Goal: Task Accomplishment & Management: Use online tool/utility

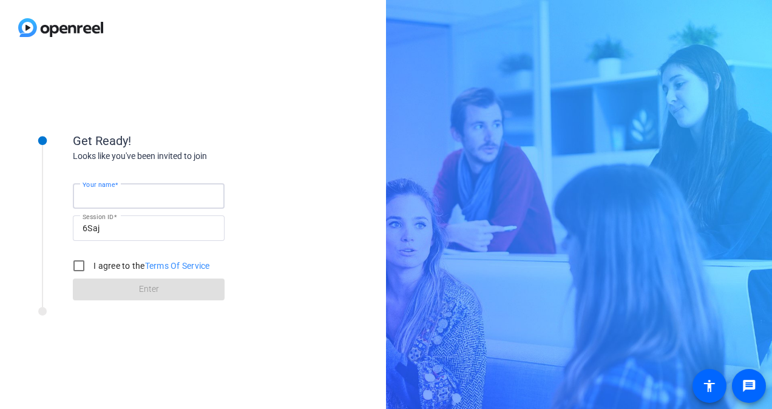
click at [175, 201] on input "Your name" at bounding box center [149, 196] width 132 height 15
type input "[PERSON_NAME]"
click at [81, 266] on input "I agree to the Terms Of Service" at bounding box center [79, 266] width 24 height 24
checkbox input "true"
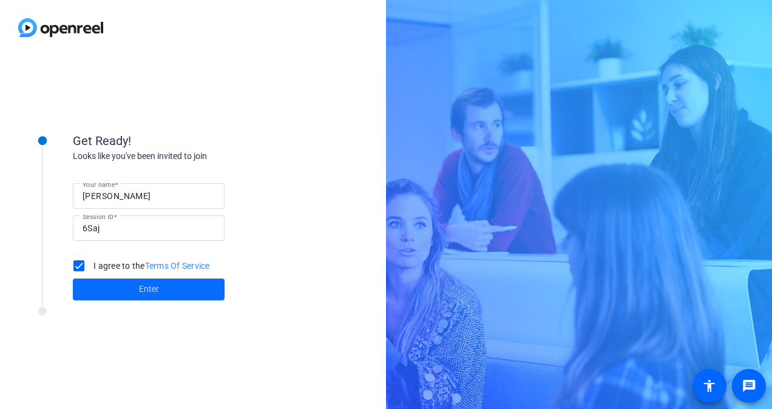
click at [112, 289] on span at bounding box center [149, 289] width 152 height 29
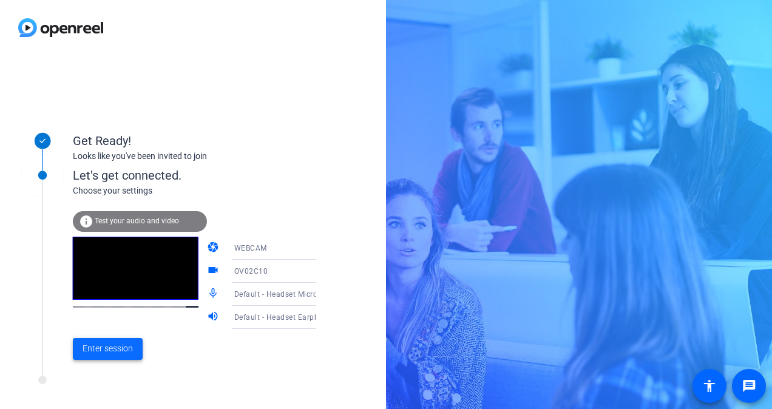
click at [126, 353] on span "Enter session" at bounding box center [108, 348] width 50 height 13
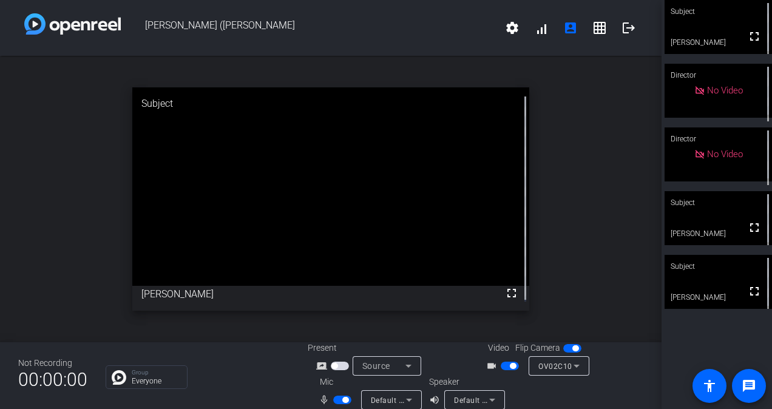
click at [336, 401] on span "button" at bounding box center [342, 400] width 18 height 8
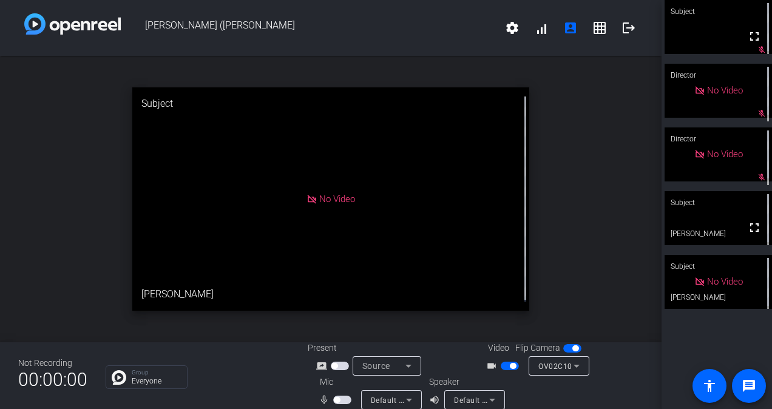
click at [501, 369] on span "button" at bounding box center [510, 366] width 18 height 8
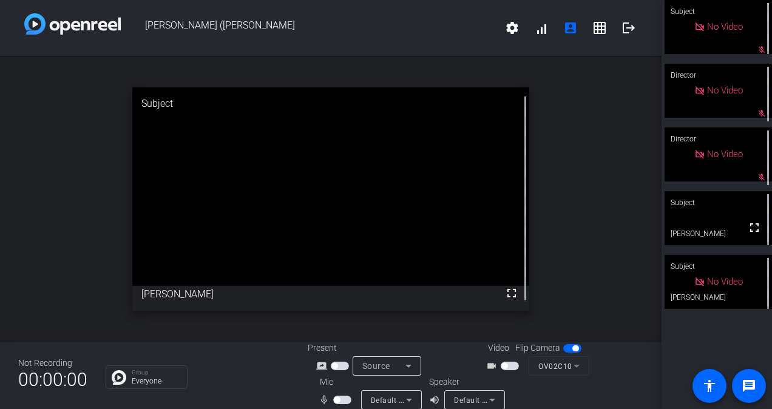
click at [341, 403] on span "button" at bounding box center [342, 400] width 18 height 8
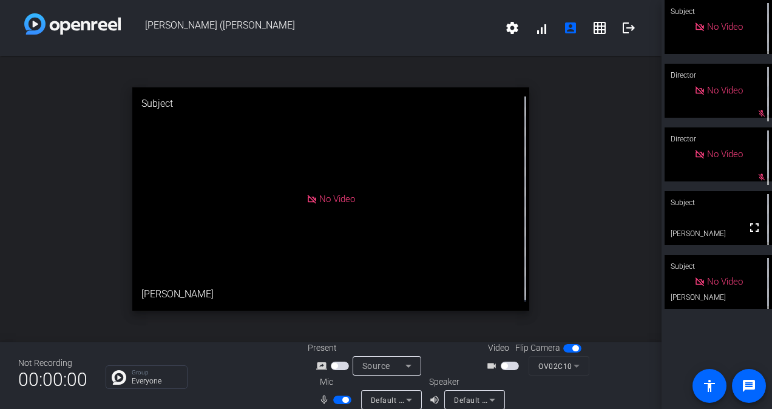
click at [338, 402] on span "button" at bounding box center [342, 400] width 18 height 8
click at [506, 367] on span "button" at bounding box center [510, 366] width 18 height 8
click at [341, 400] on span "button" at bounding box center [342, 400] width 18 height 8
